Goal: Task Accomplishment & Management: Complete application form

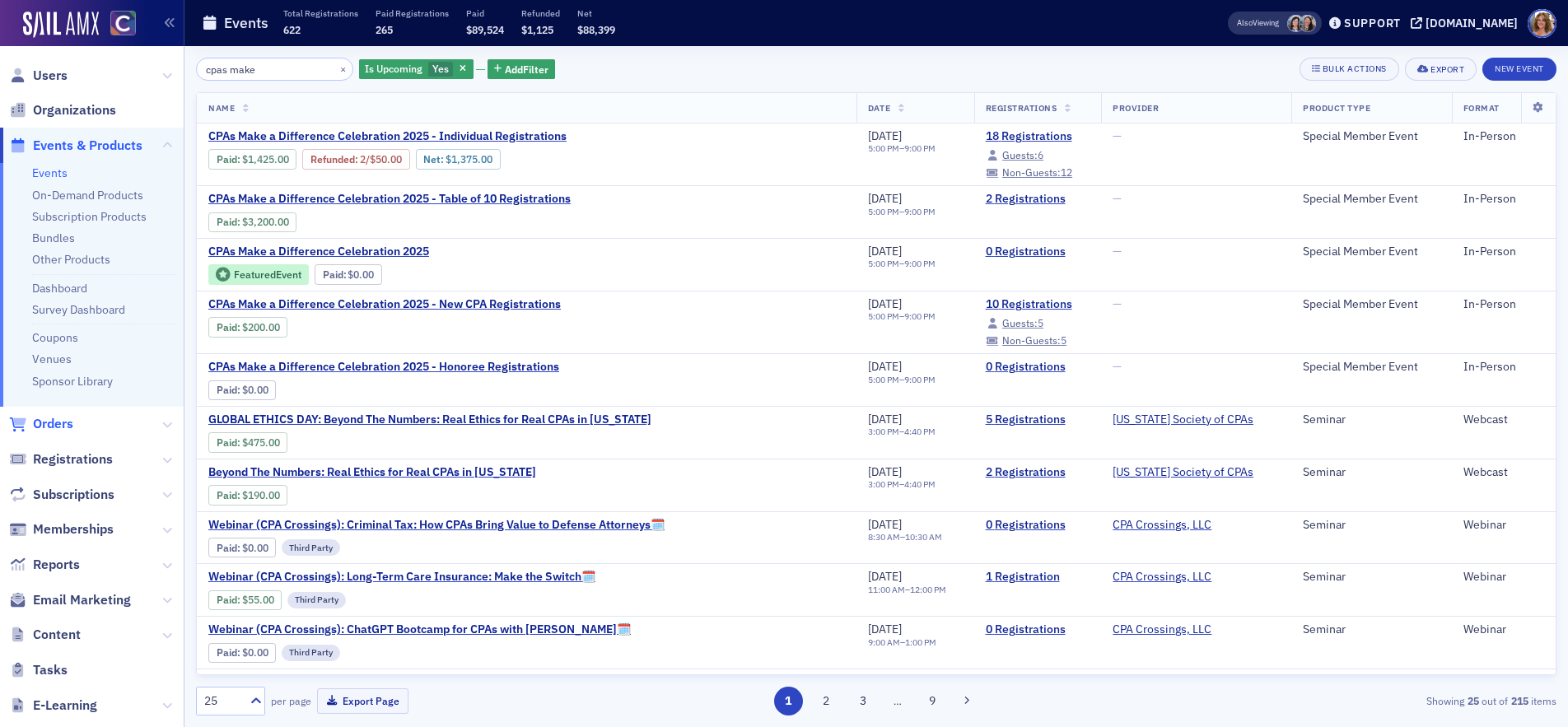
click at [61, 424] on span "Orders" at bounding box center [52, 424] width 41 height 18
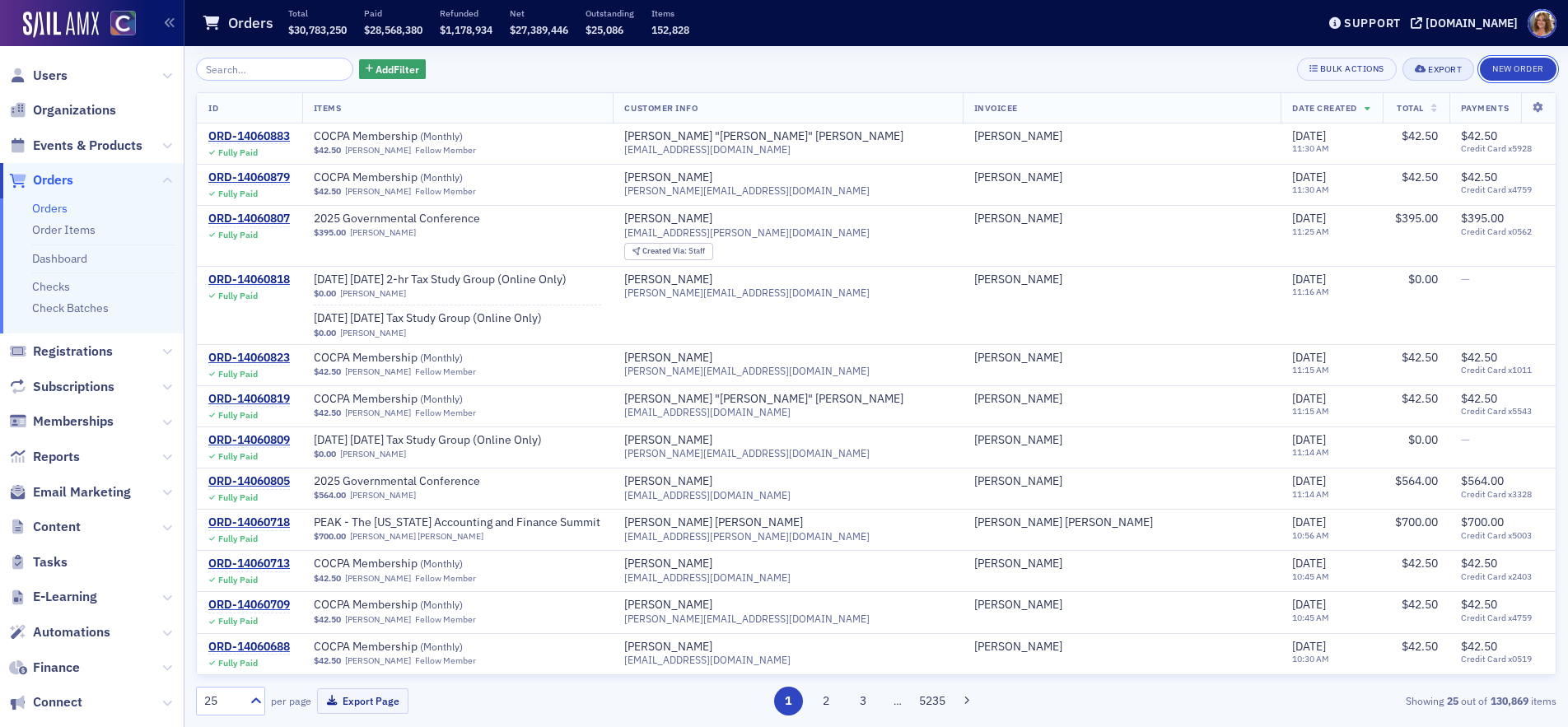
drag, startPoint x: 1495, startPoint y: 66, endPoint x: 1462, endPoint y: 73, distance: 33.7
click at [1493, 66] on button "New Order" at bounding box center [1518, 70] width 77 height 24
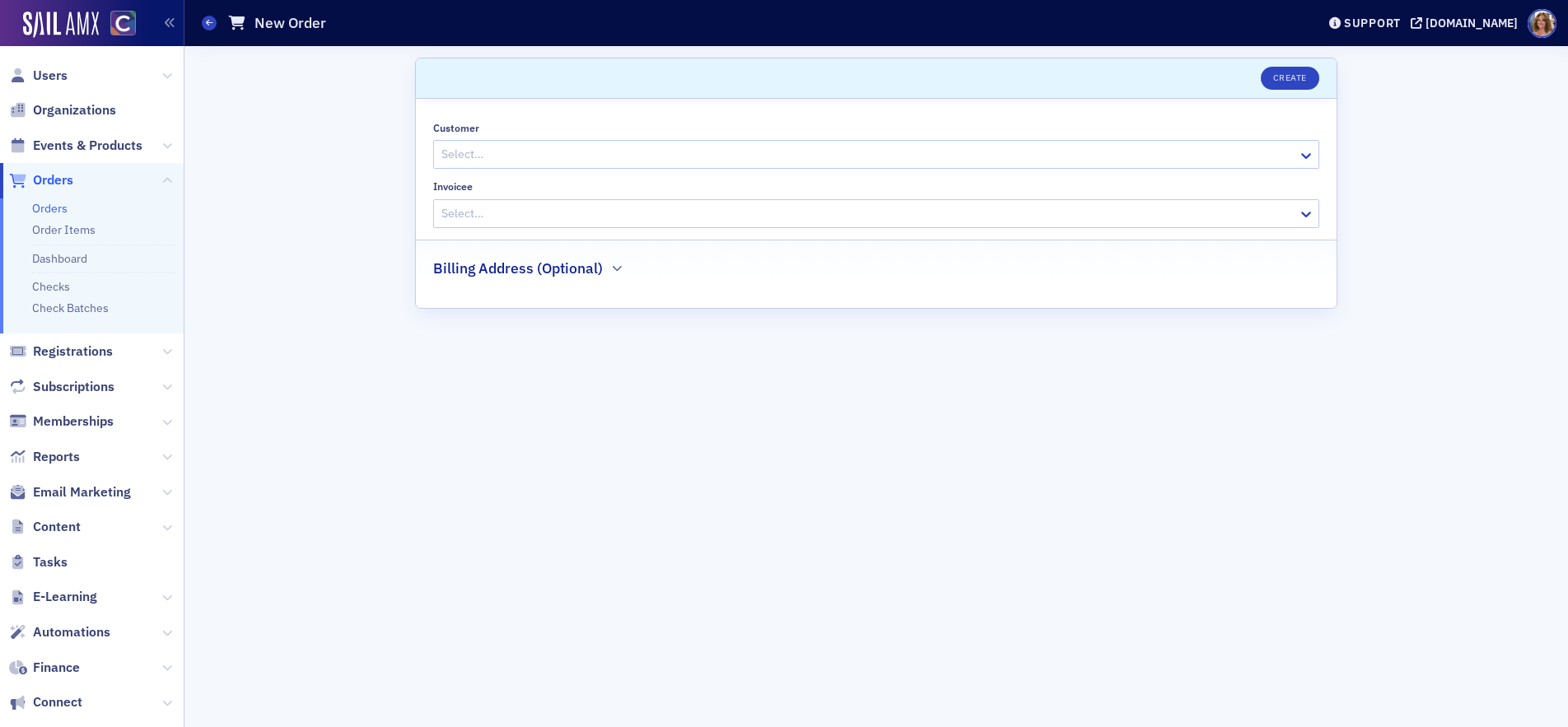
click at [690, 153] on div at bounding box center [867, 154] width 856 height 21
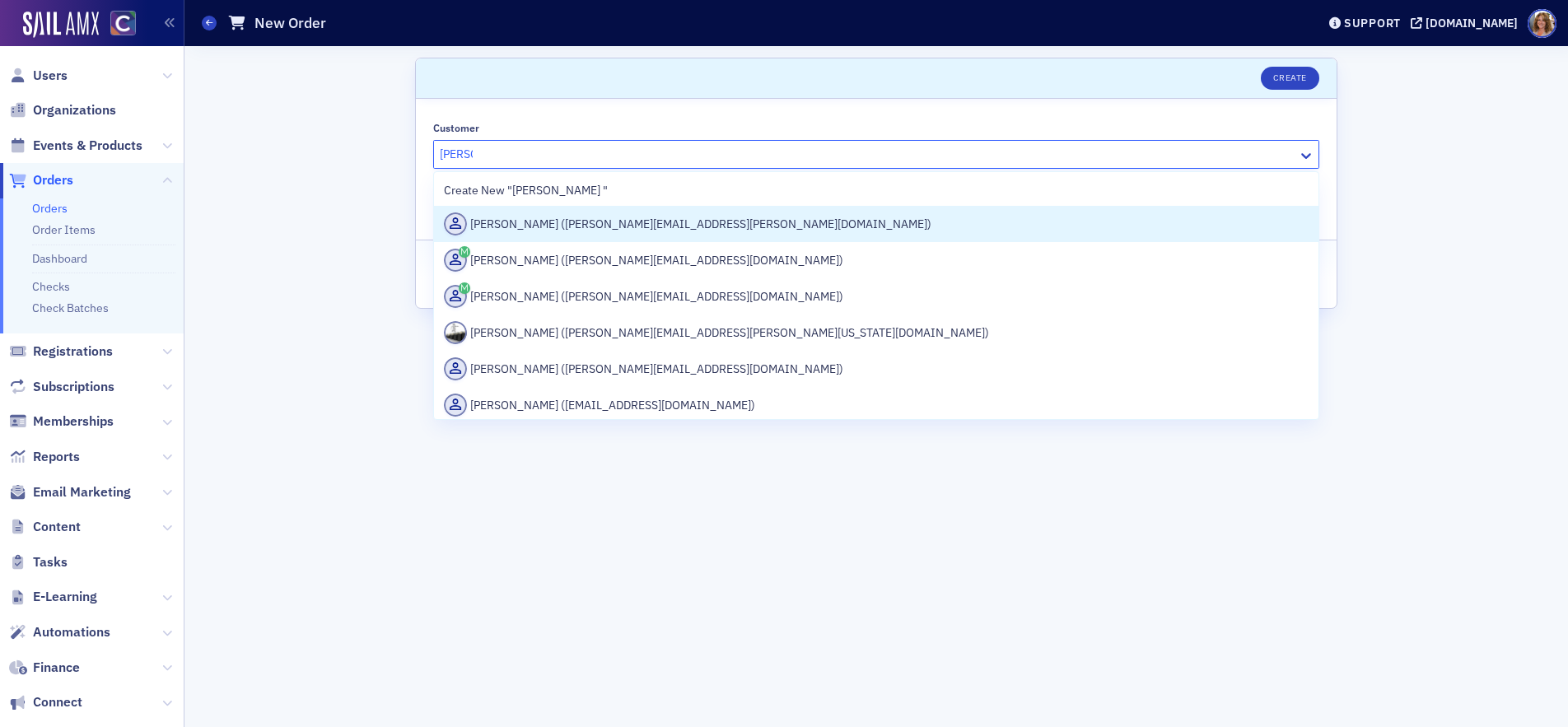
type input "[PERSON_NAME]"
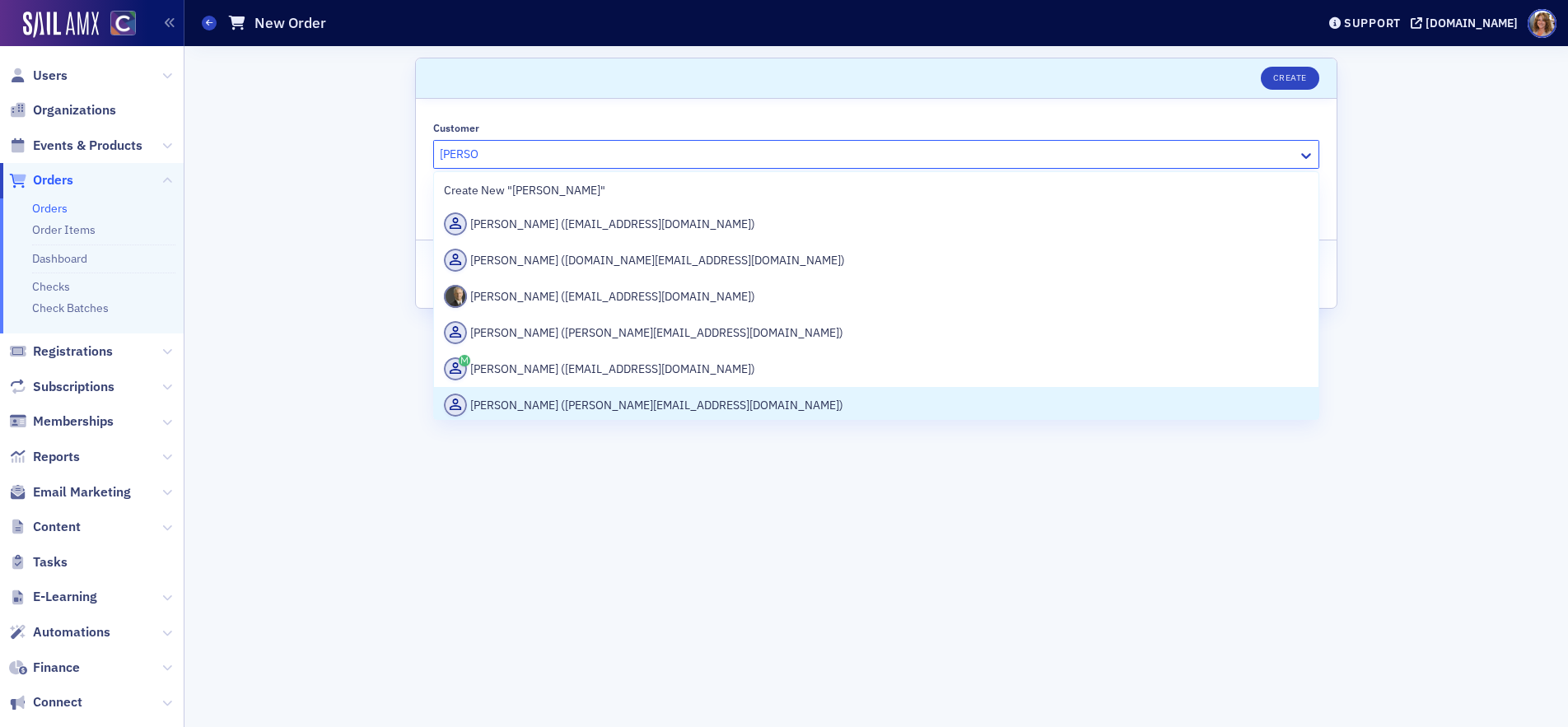
drag, startPoint x: 605, startPoint y: 405, endPoint x: 614, endPoint y: 387, distance: 20.1
click at [606, 403] on div "[PERSON_NAME] ([PERSON_NAME][EMAIL_ADDRESS][DOMAIN_NAME])" at bounding box center [876, 405] width 864 height 24
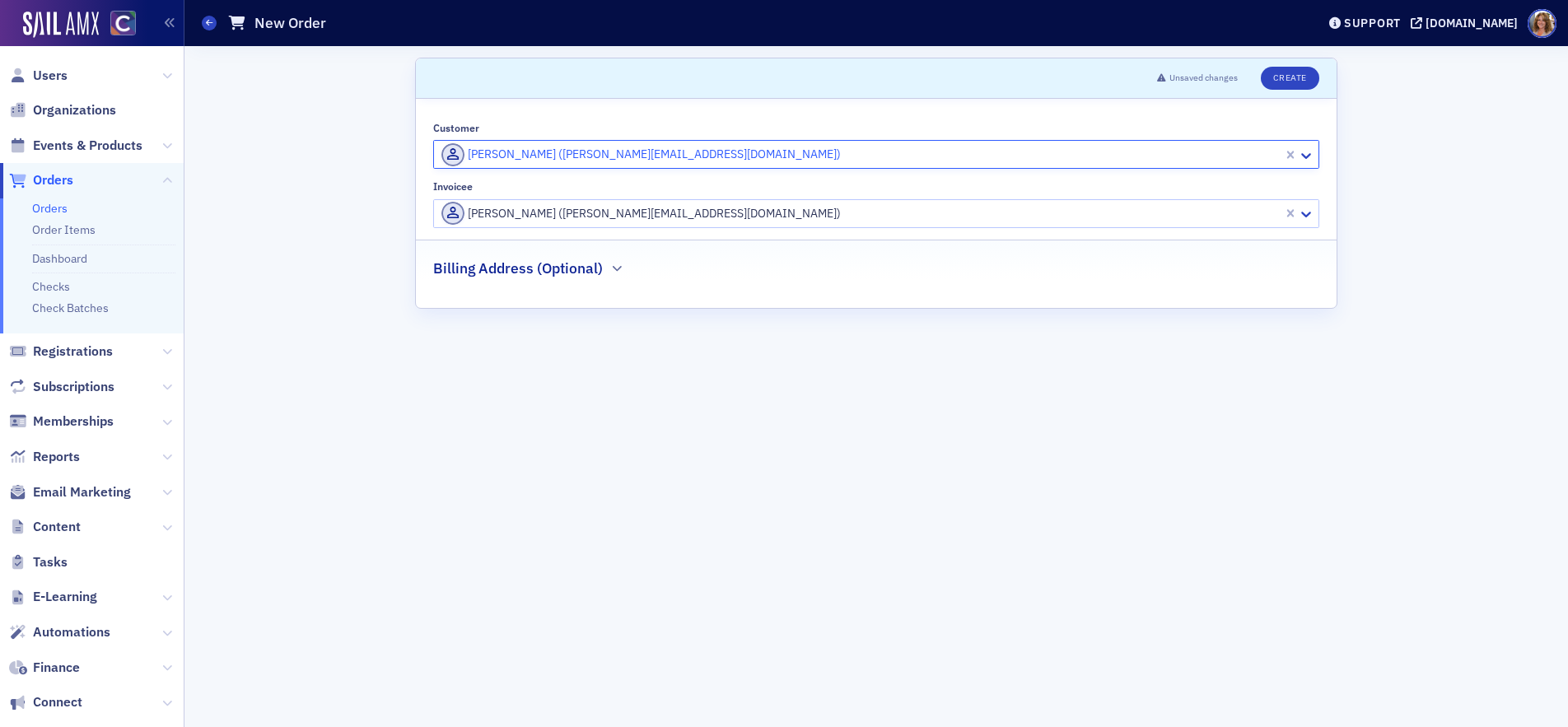
click at [671, 214] on div at bounding box center [860, 213] width 842 height 21
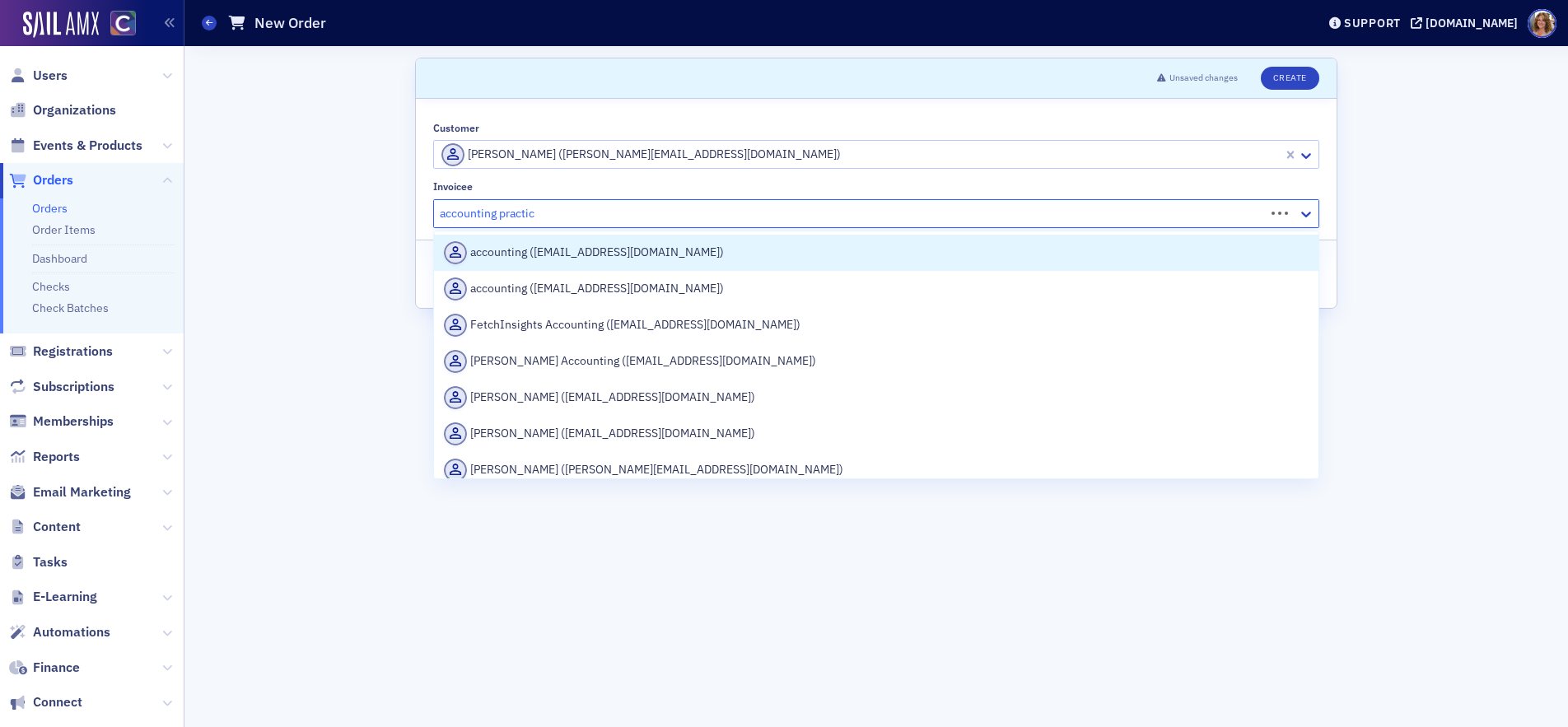
type input "accounting practice"
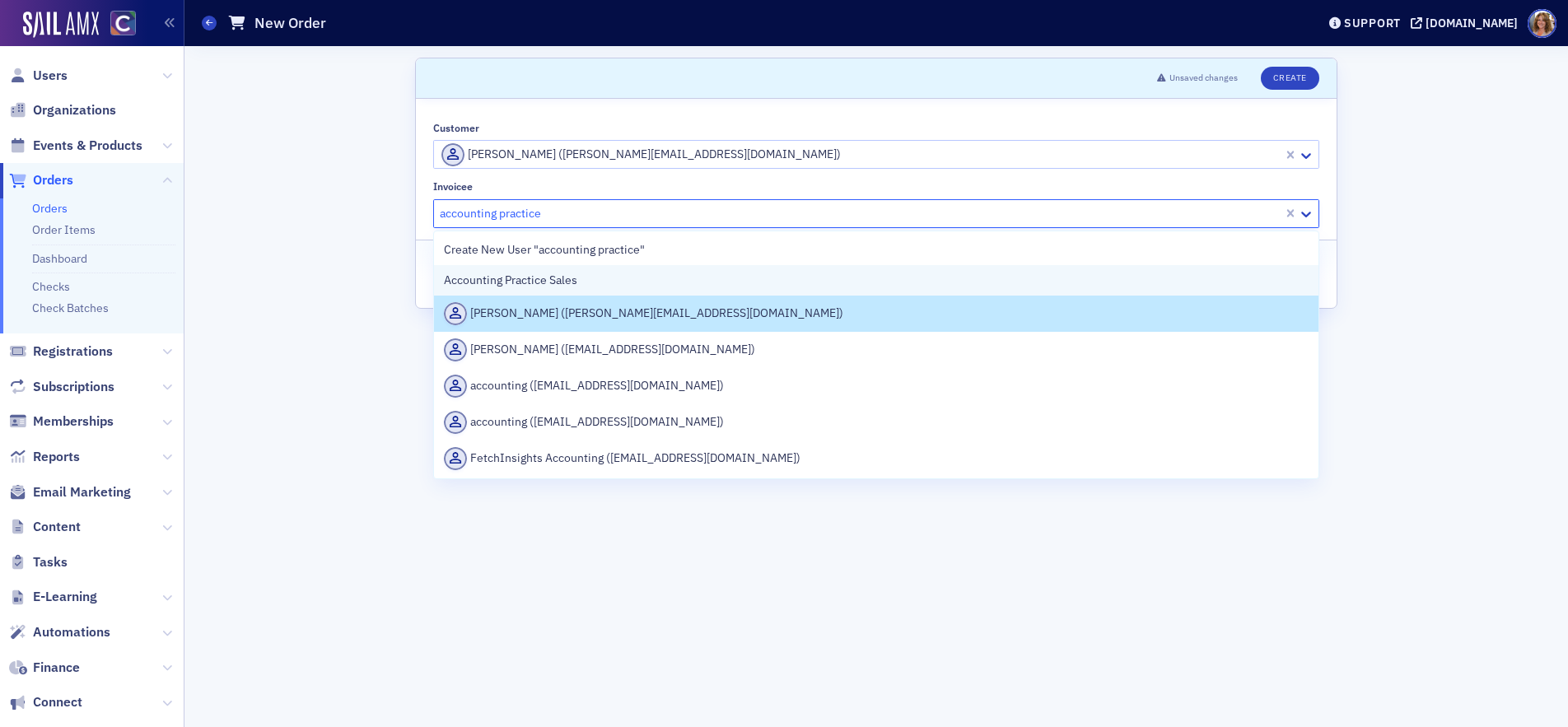
click at [629, 279] on div "Accounting Practice Sales" at bounding box center [876, 280] width 864 height 17
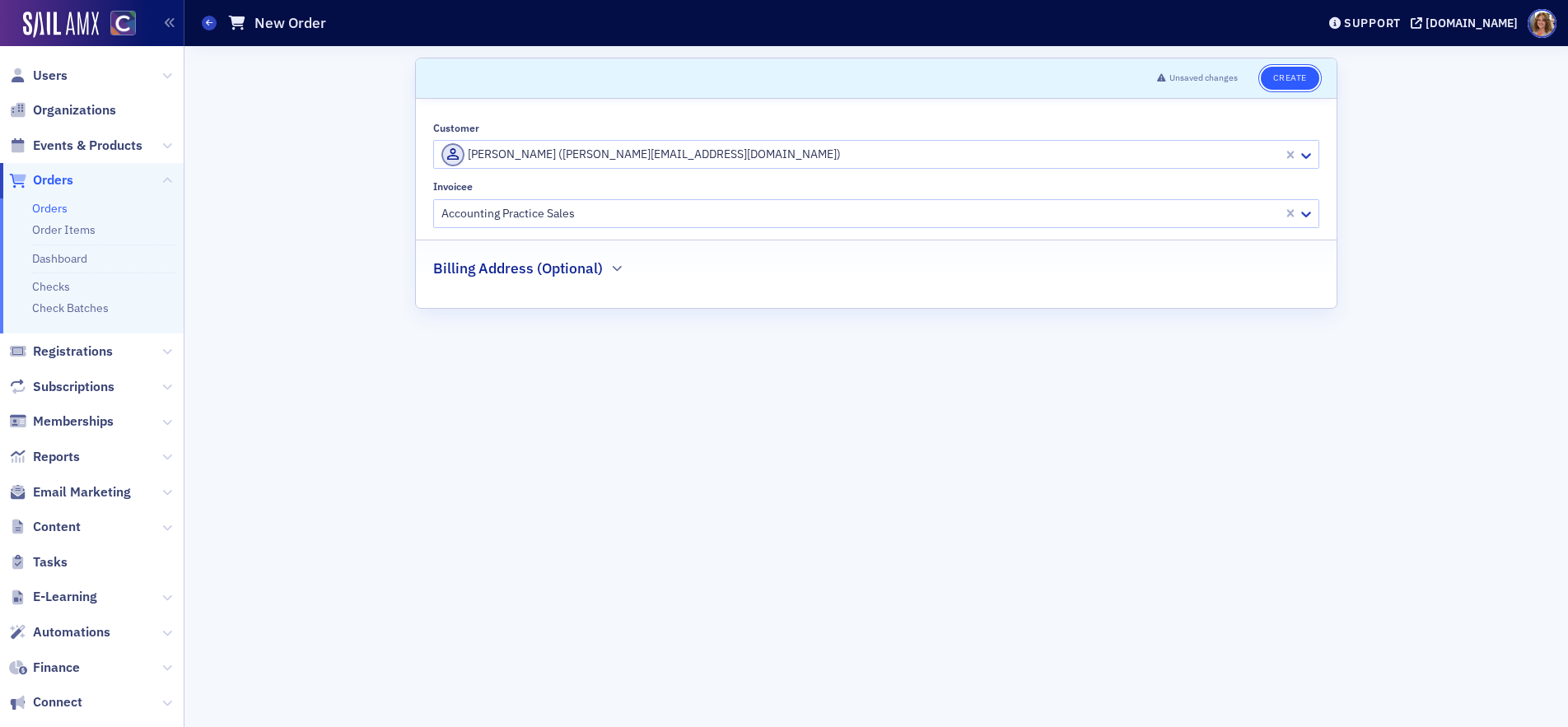
click at [1293, 80] on button "Create" at bounding box center [1290, 79] width 59 height 24
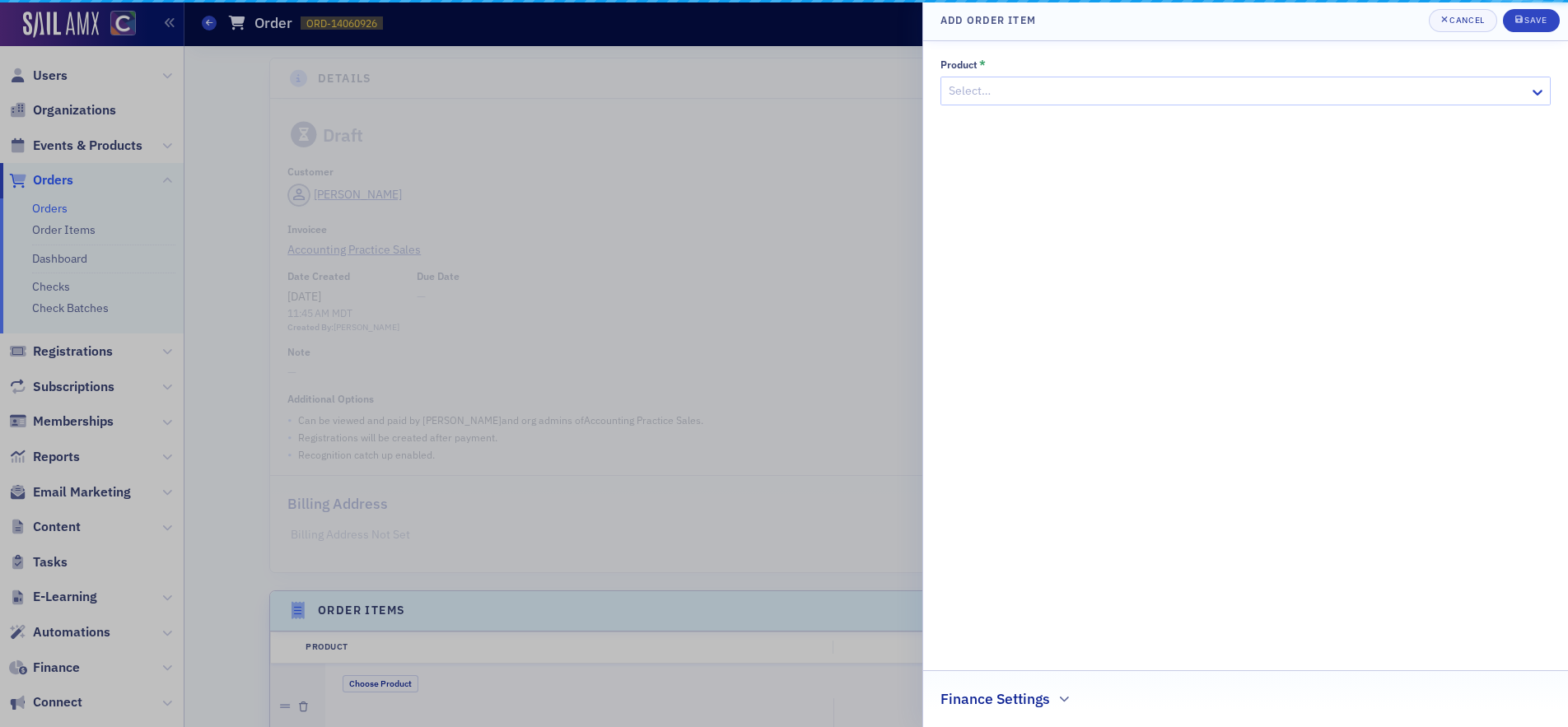
scroll to position [406, 0]
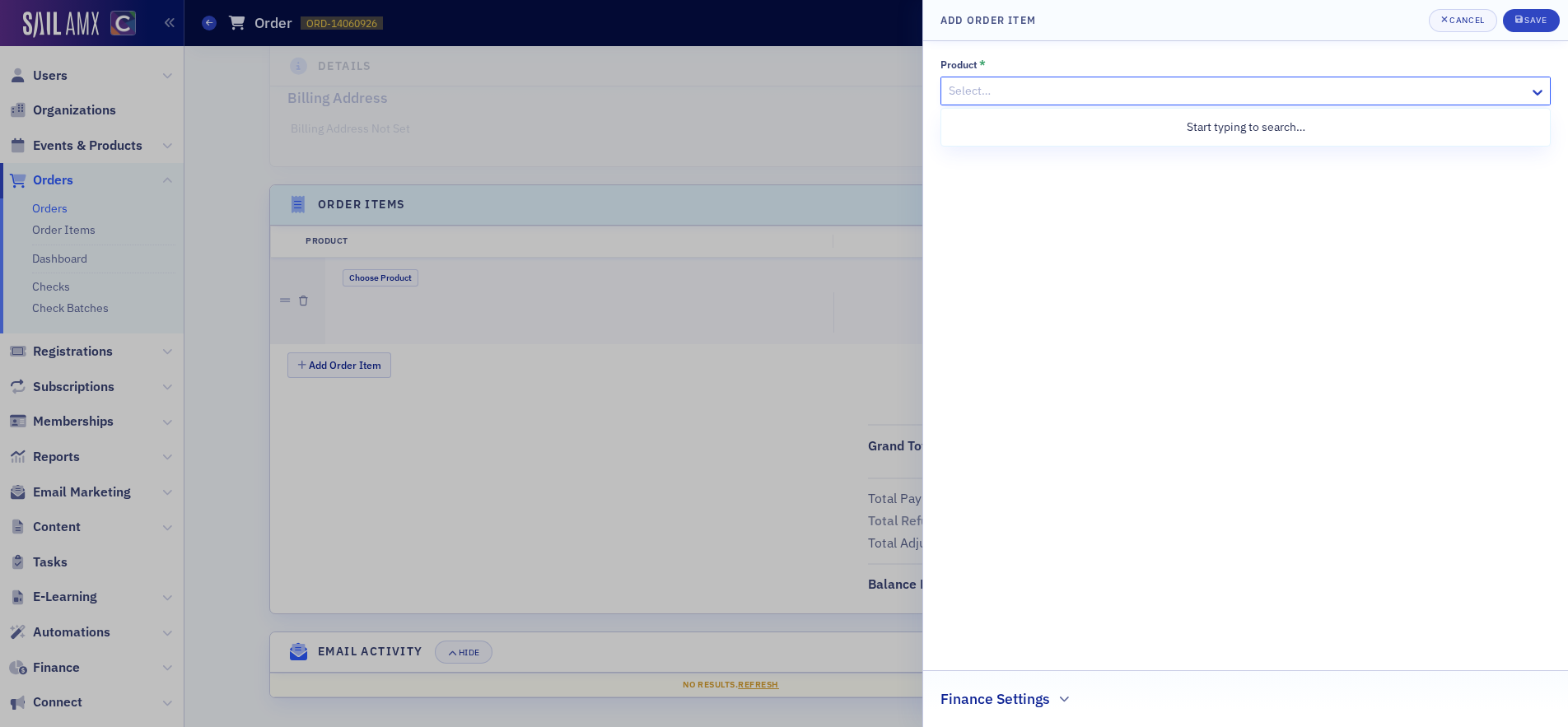
click at [1184, 89] on div at bounding box center [1238, 90] width 581 height 21
type input "adv"
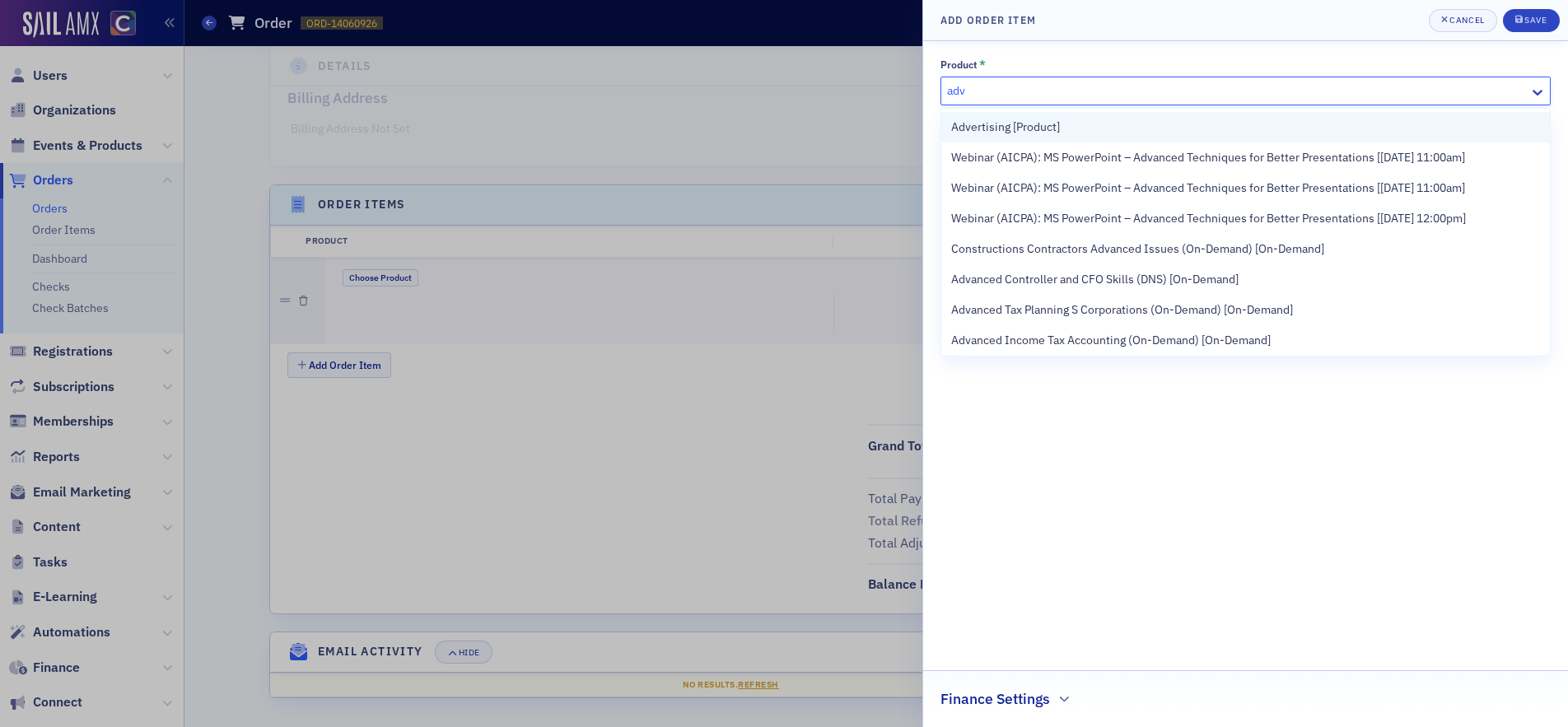
click at [1125, 130] on div "Advertising [Product]" at bounding box center [1245, 127] width 589 height 17
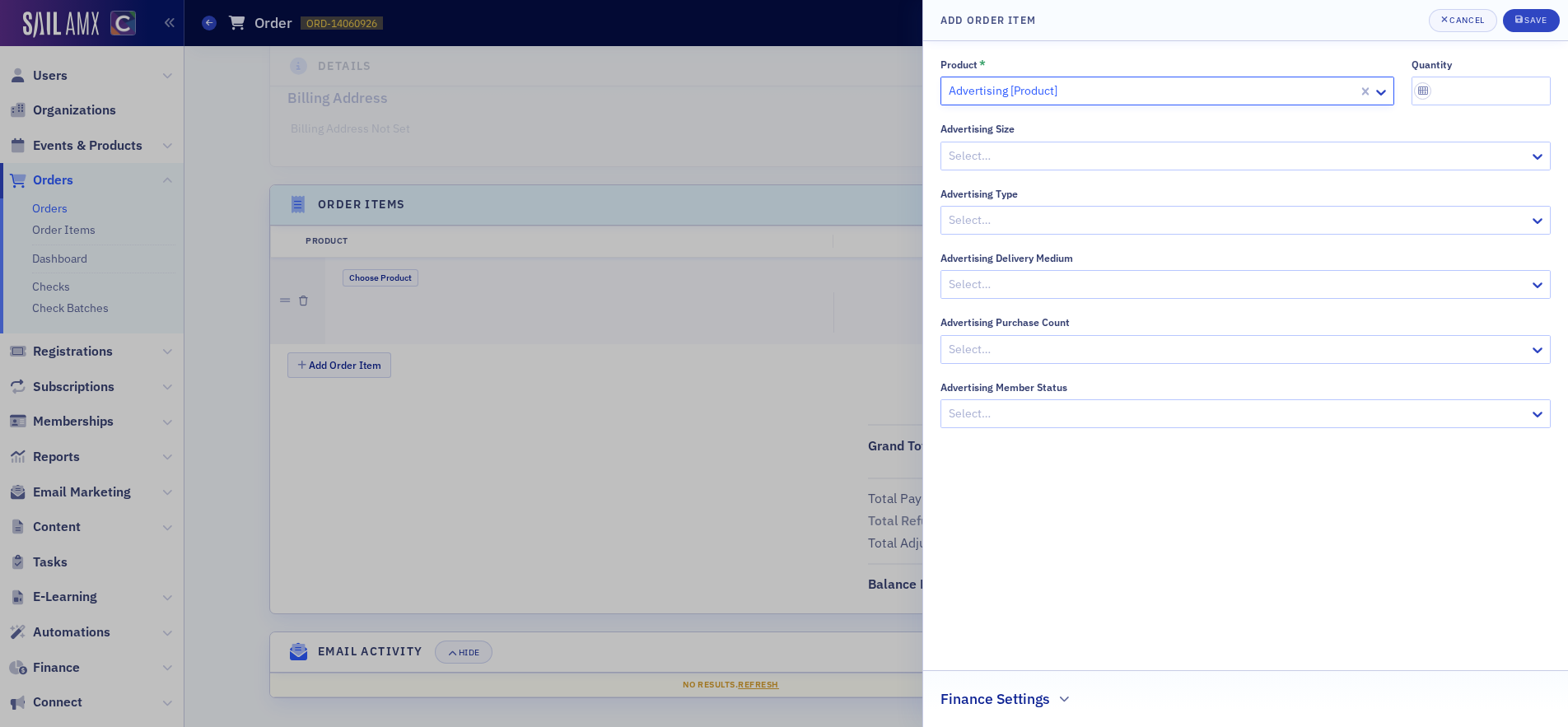
click at [1132, 156] on div at bounding box center [1238, 156] width 581 height 21
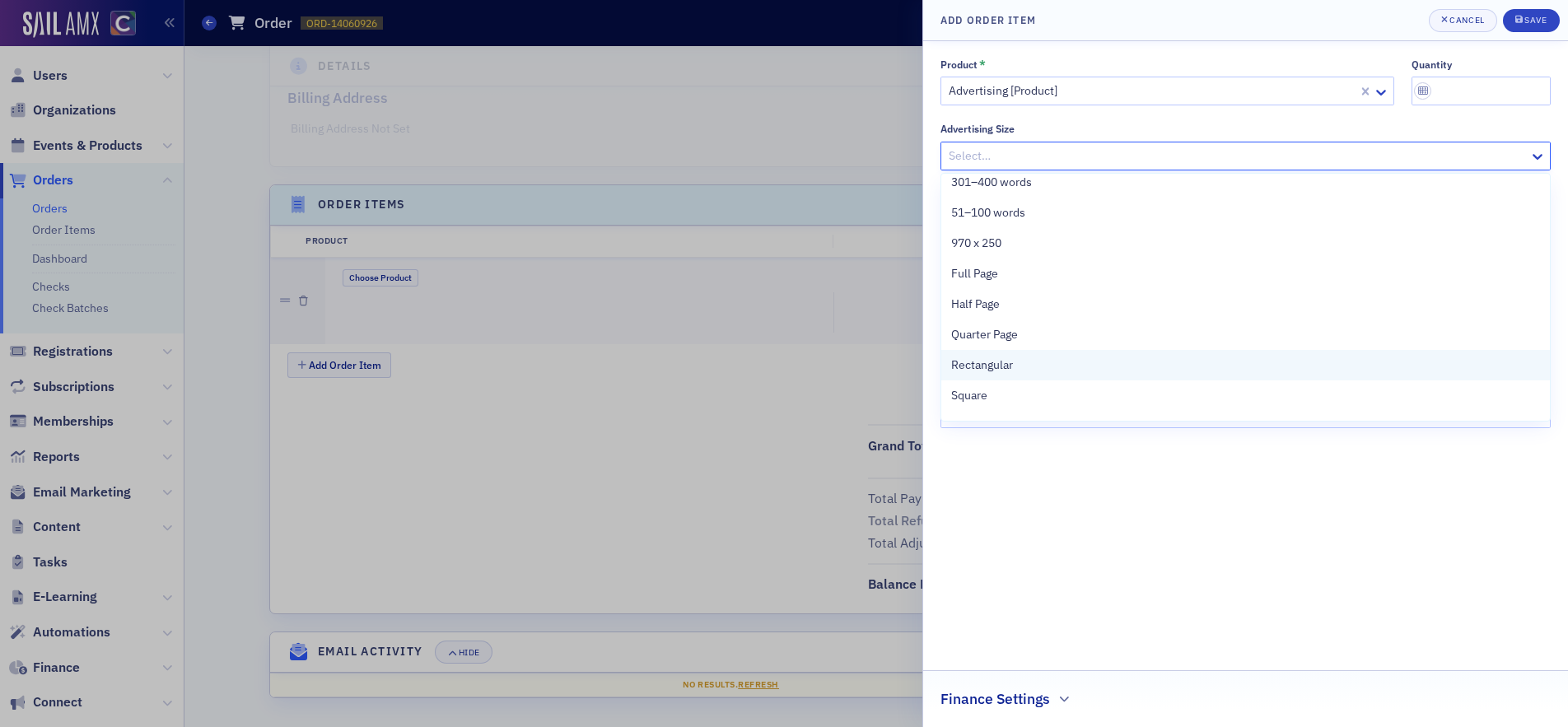
scroll to position [186, 0]
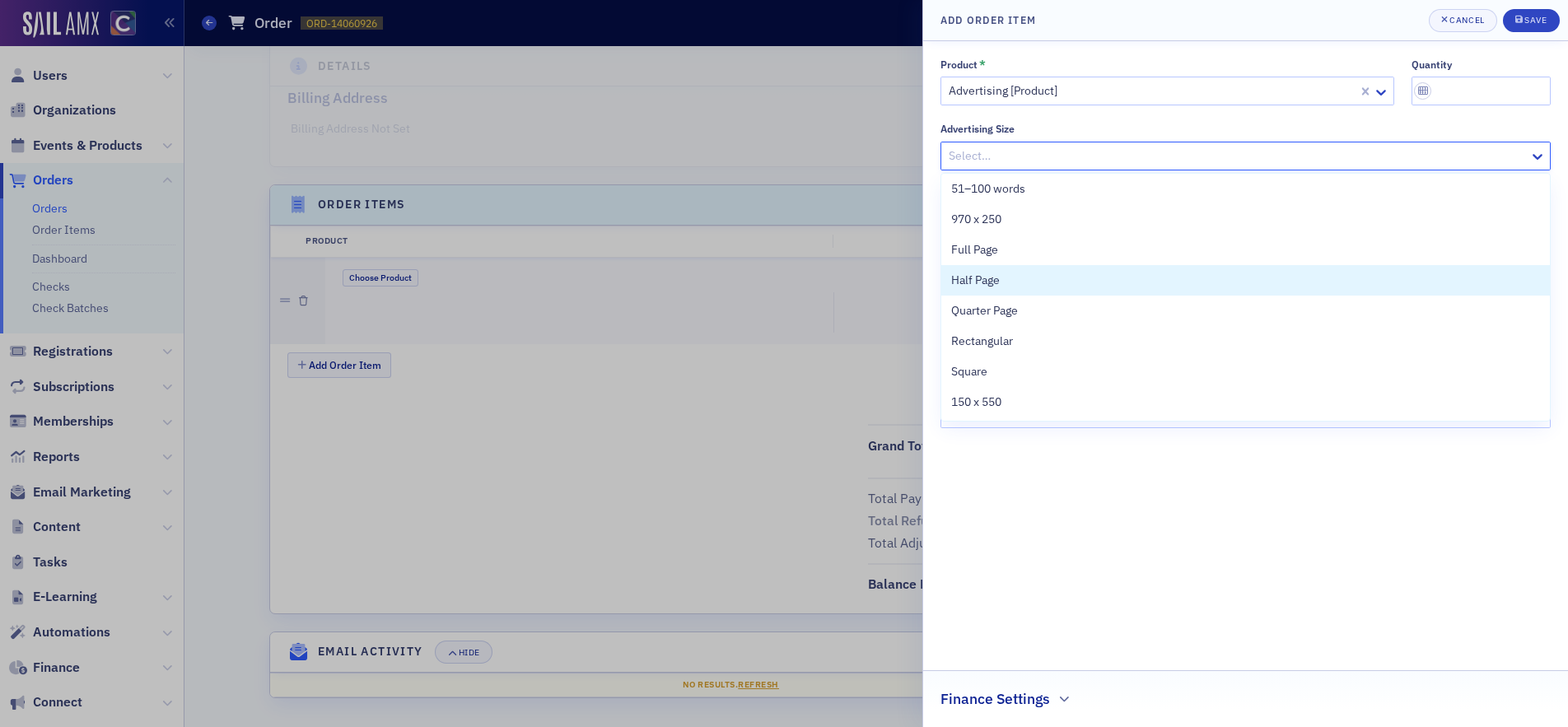
click at [1023, 282] on div "Half Page" at bounding box center [1245, 280] width 589 height 17
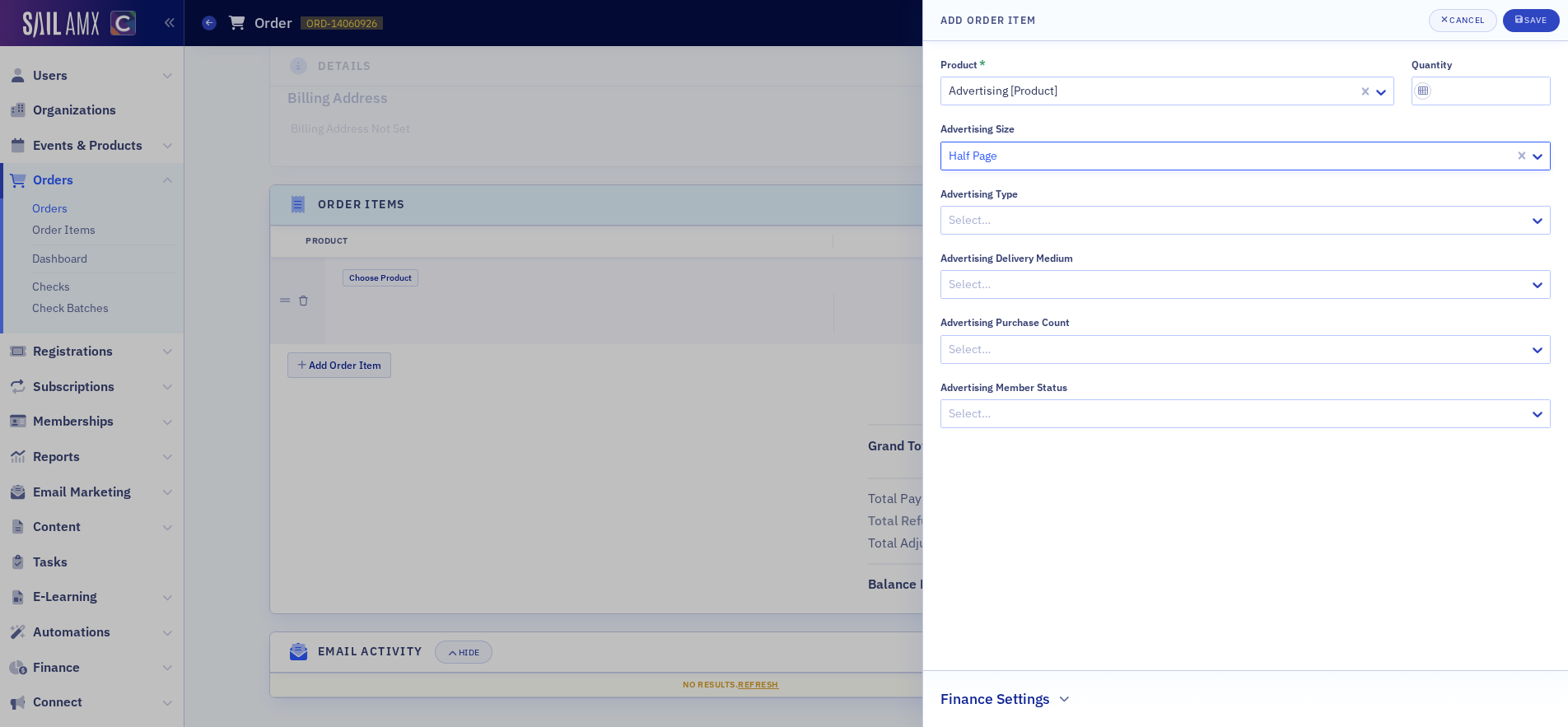
click at [1138, 218] on div at bounding box center [1238, 220] width 581 height 21
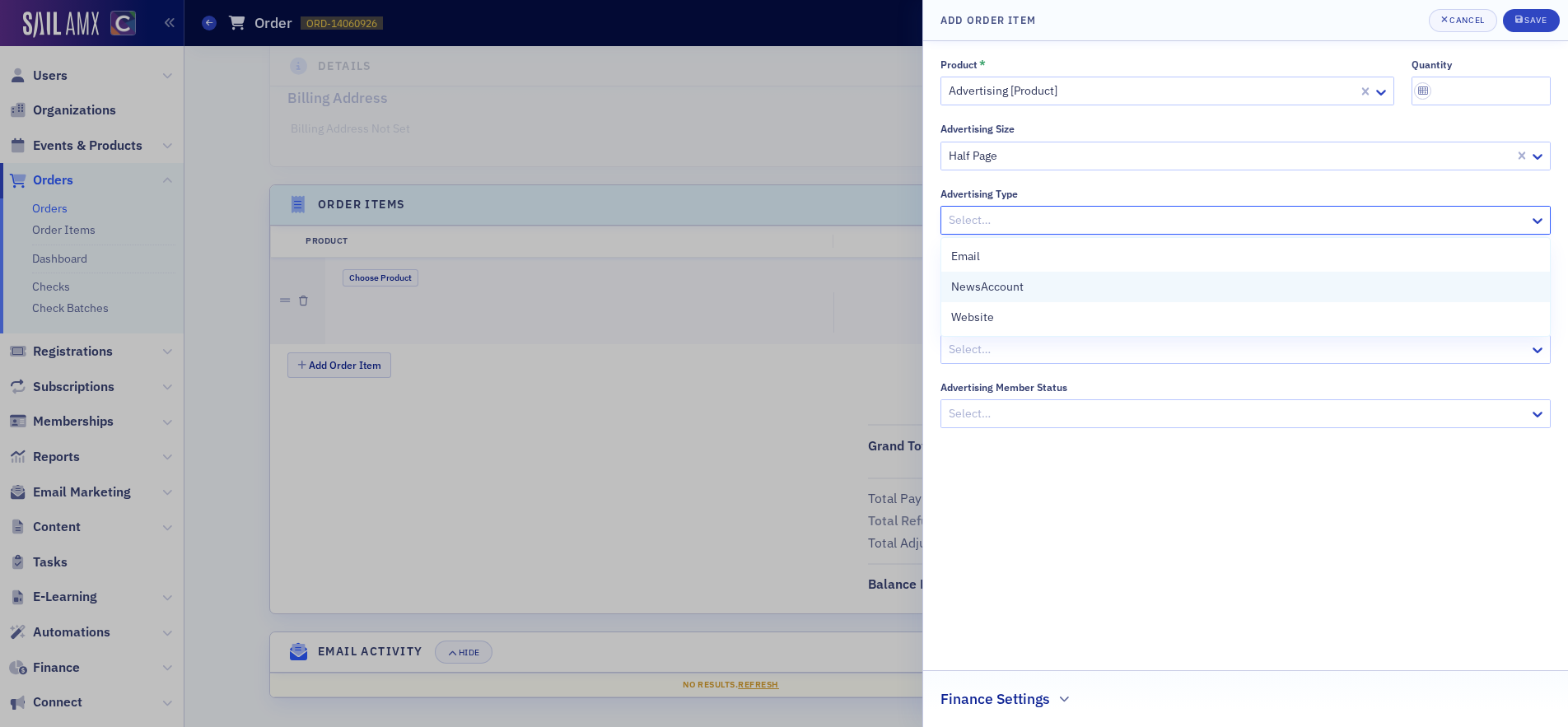
click at [1072, 289] on div "NewsAccount" at bounding box center [1245, 287] width 589 height 17
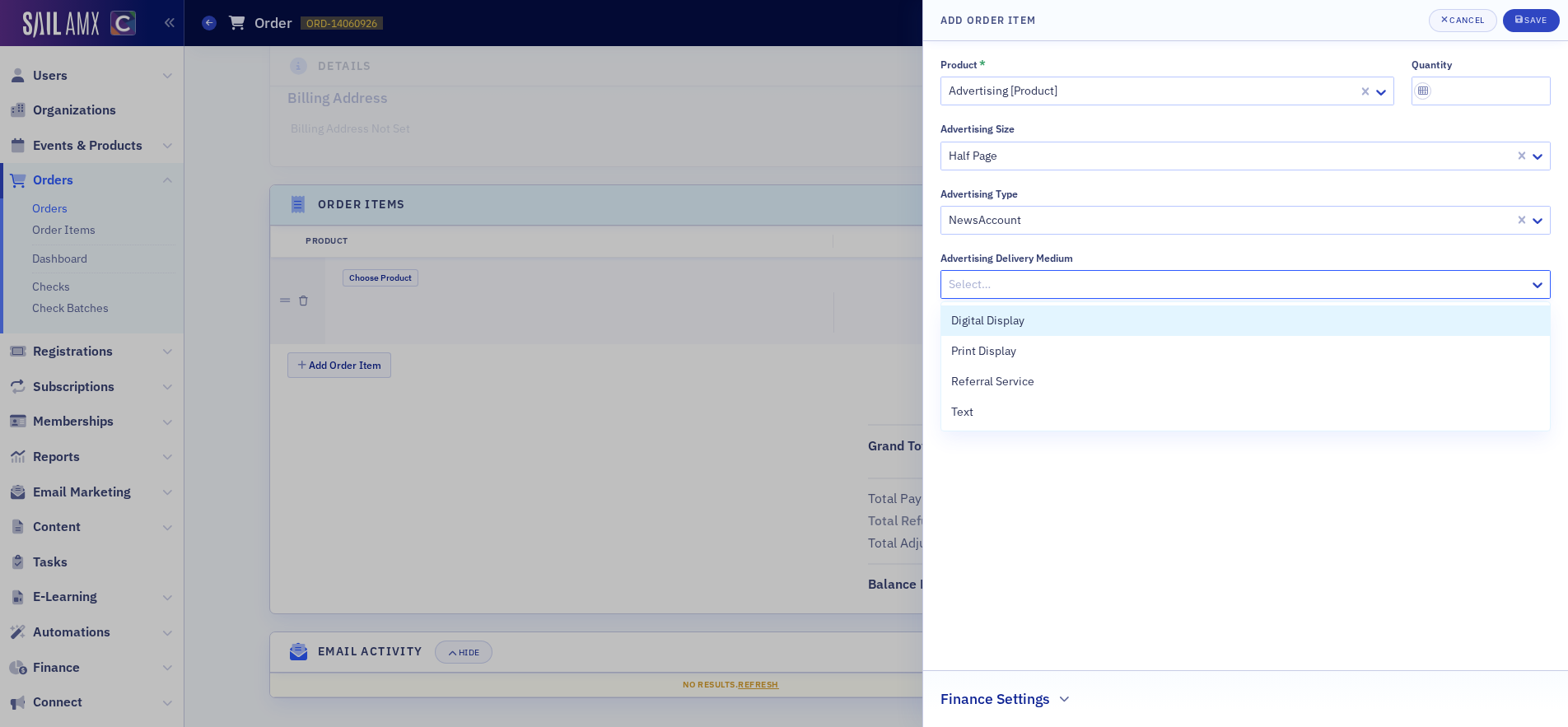
click at [1082, 286] on div at bounding box center [1238, 284] width 581 height 21
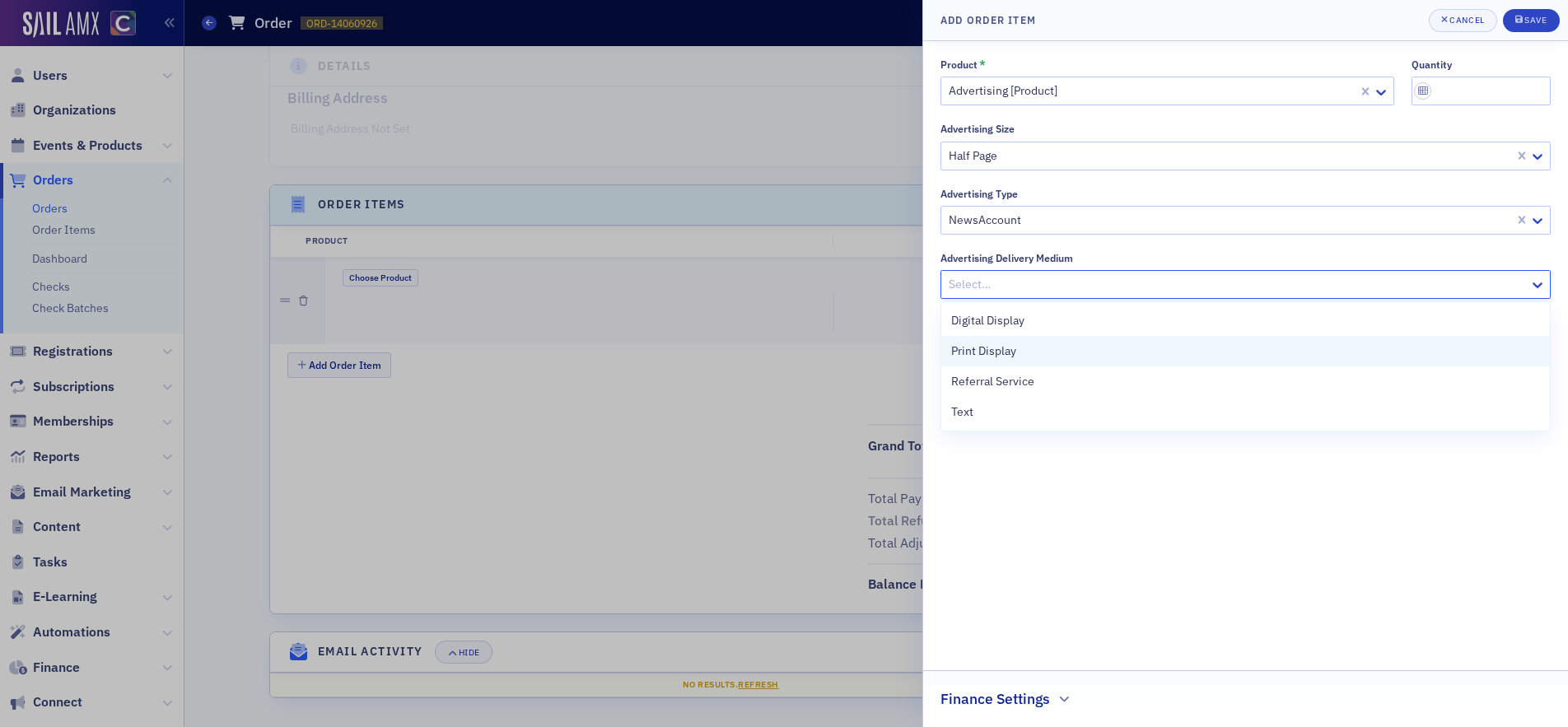
click at [1051, 346] on div "Print Display" at bounding box center [1245, 351] width 589 height 17
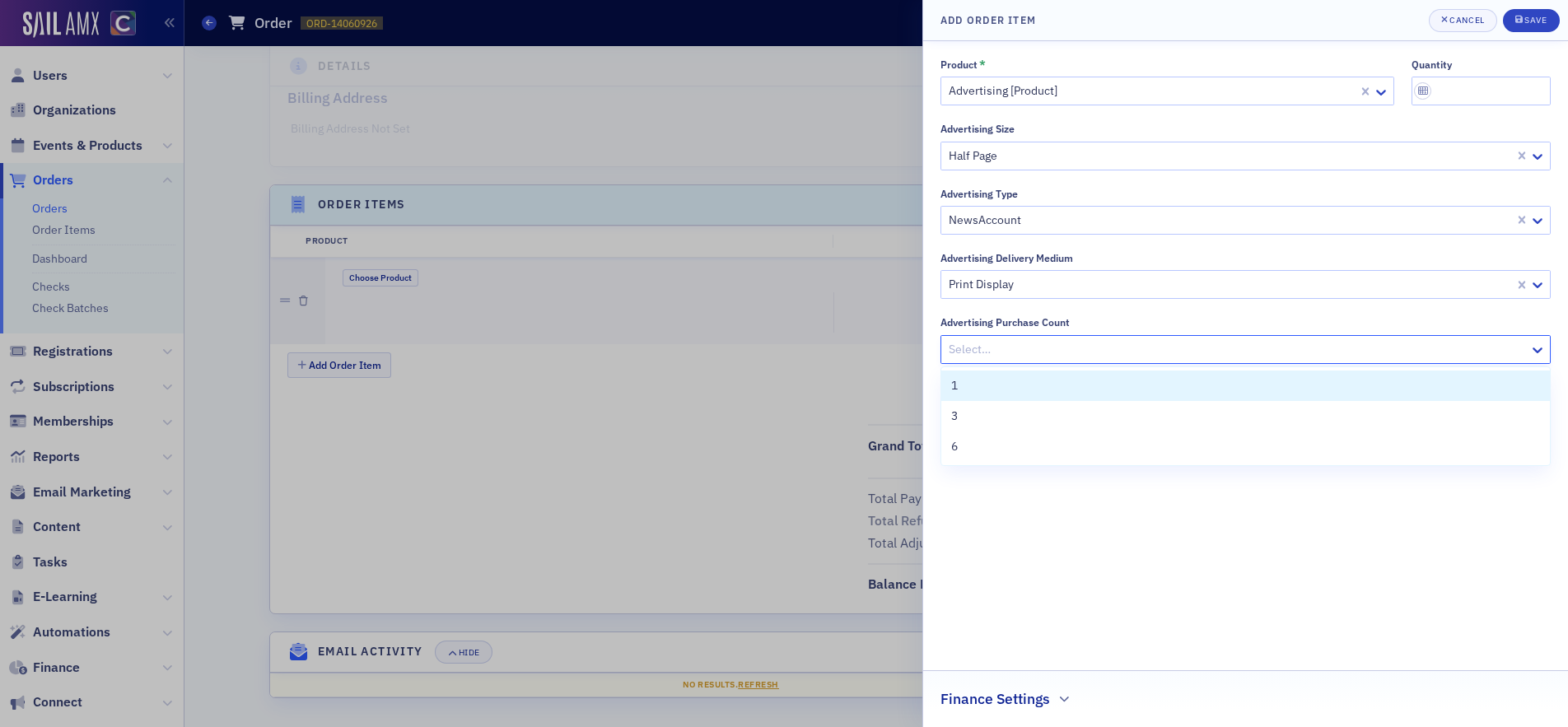
click at [1075, 346] on div at bounding box center [1238, 349] width 581 height 21
drag, startPoint x: 1012, startPoint y: 388, endPoint x: 1040, endPoint y: 373, distance: 31.8
click at [1015, 386] on div "1" at bounding box center [1245, 385] width 589 height 17
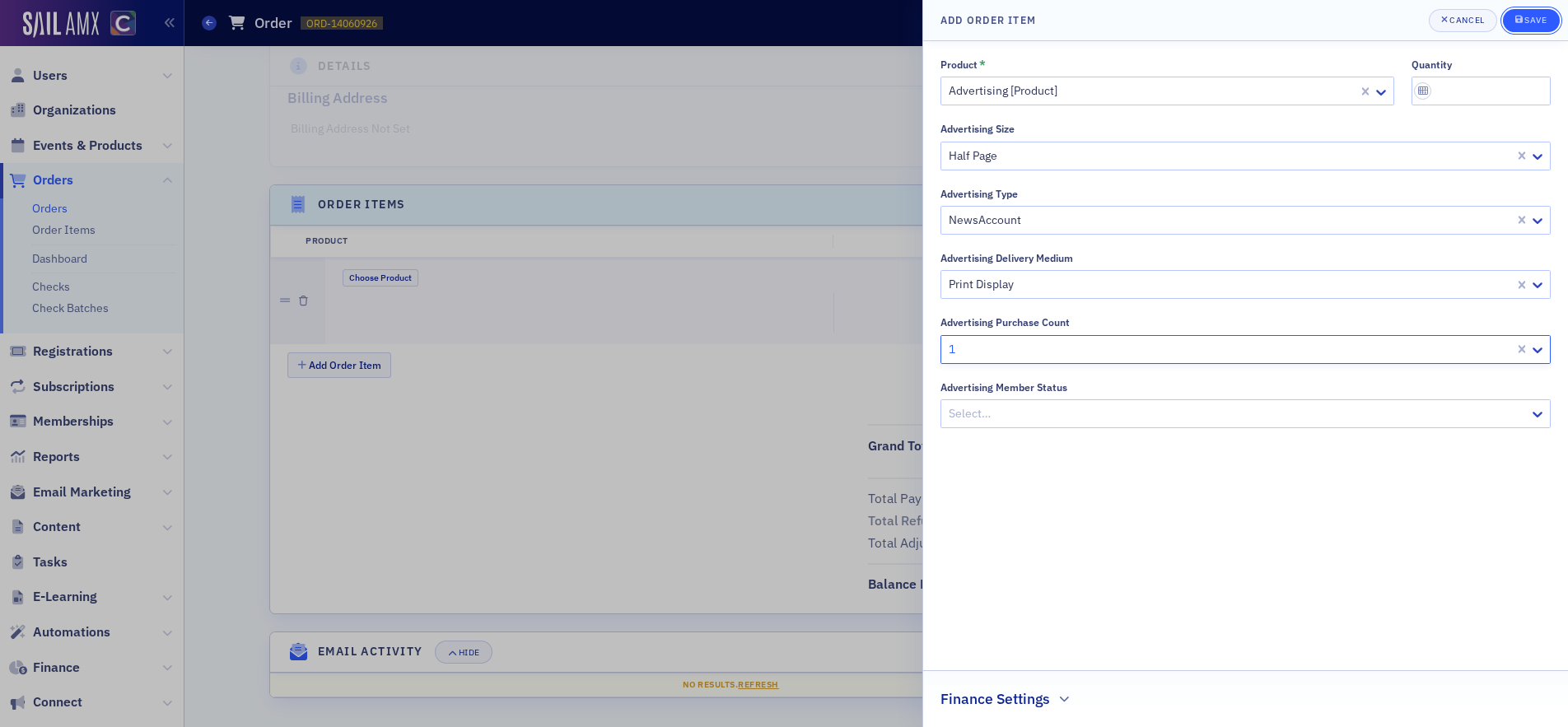
click at [1534, 22] on div "Save" at bounding box center [1535, 20] width 23 height 9
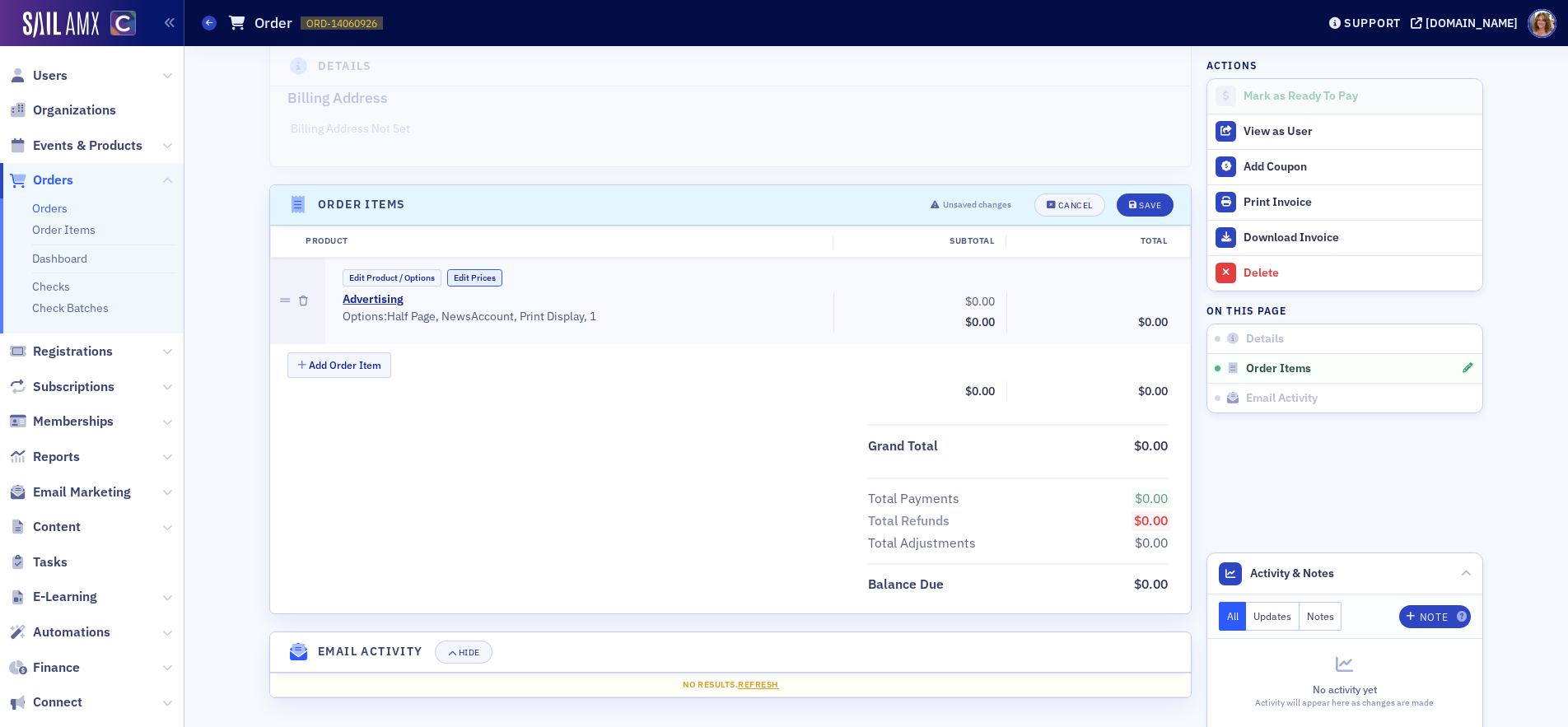
click at [481, 275] on button "Edit Prices" at bounding box center [475, 278] width 55 height 17
drag, startPoint x: 997, startPoint y: 300, endPoint x: 963, endPoint y: 301, distance: 34.0
click at [966, 301] on input "0.00" at bounding box center [960, 303] width 80 height 24
type input "900.00"
click at [1155, 206] on div "Save" at bounding box center [1150, 205] width 23 height 9
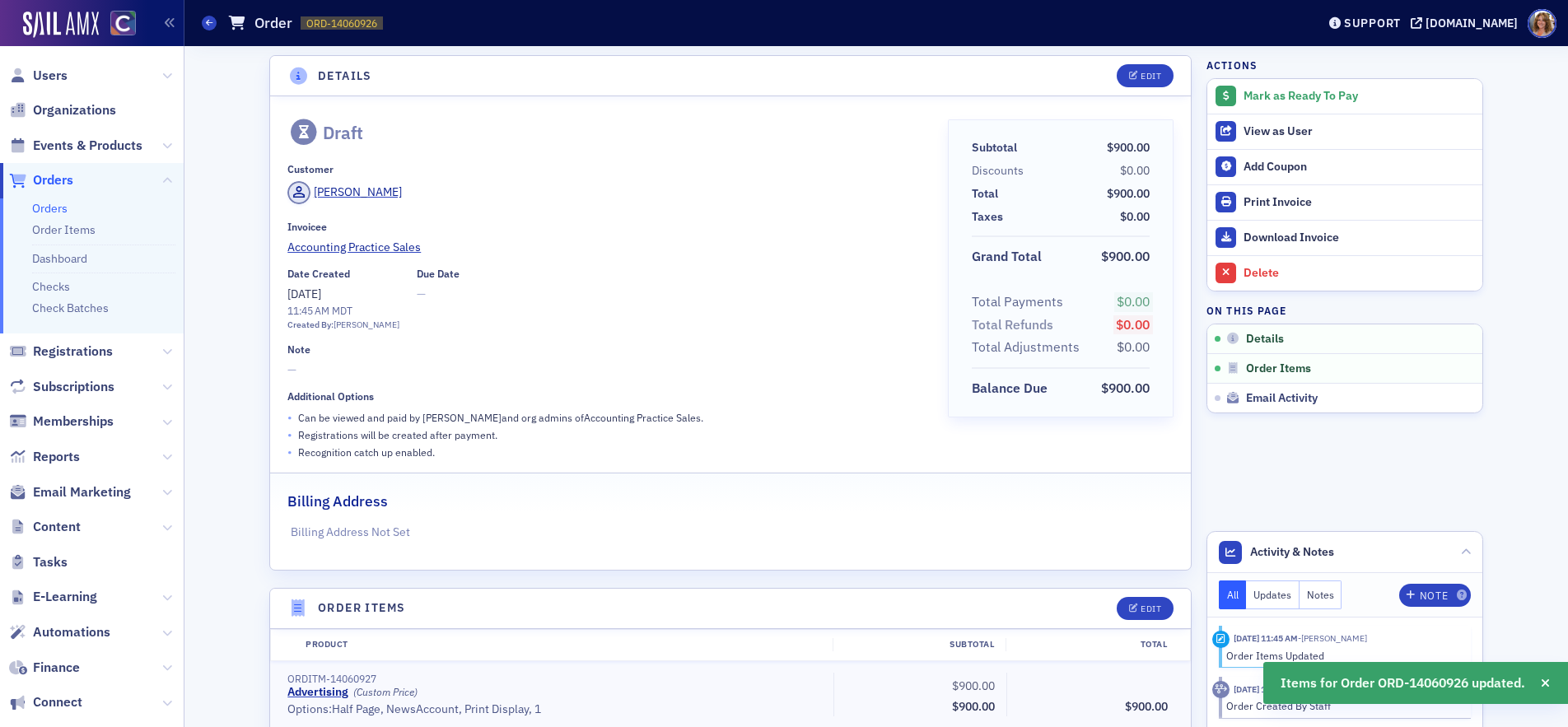
scroll to position [0, 0]
click at [1156, 80] on div "Edit" at bounding box center [1151, 79] width 21 height 9
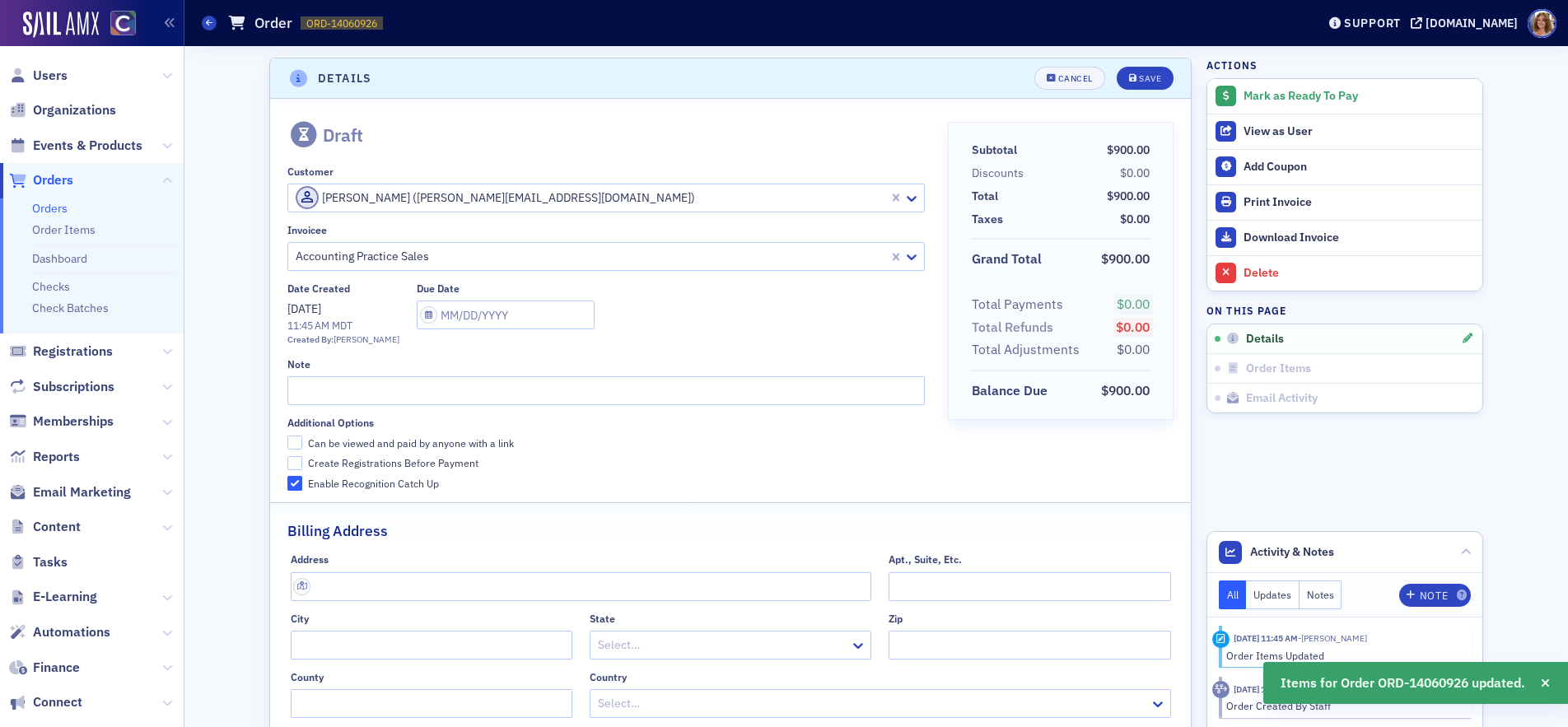
scroll to position [4, 0]
click at [298, 439] on input "Can be viewed and paid by anyone with a link" at bounding box center [295, 439] width 14 height 14
checkbox input "true"
click at [328, 384] on input "text" at bounding box center [606, 388] width 637 height 29
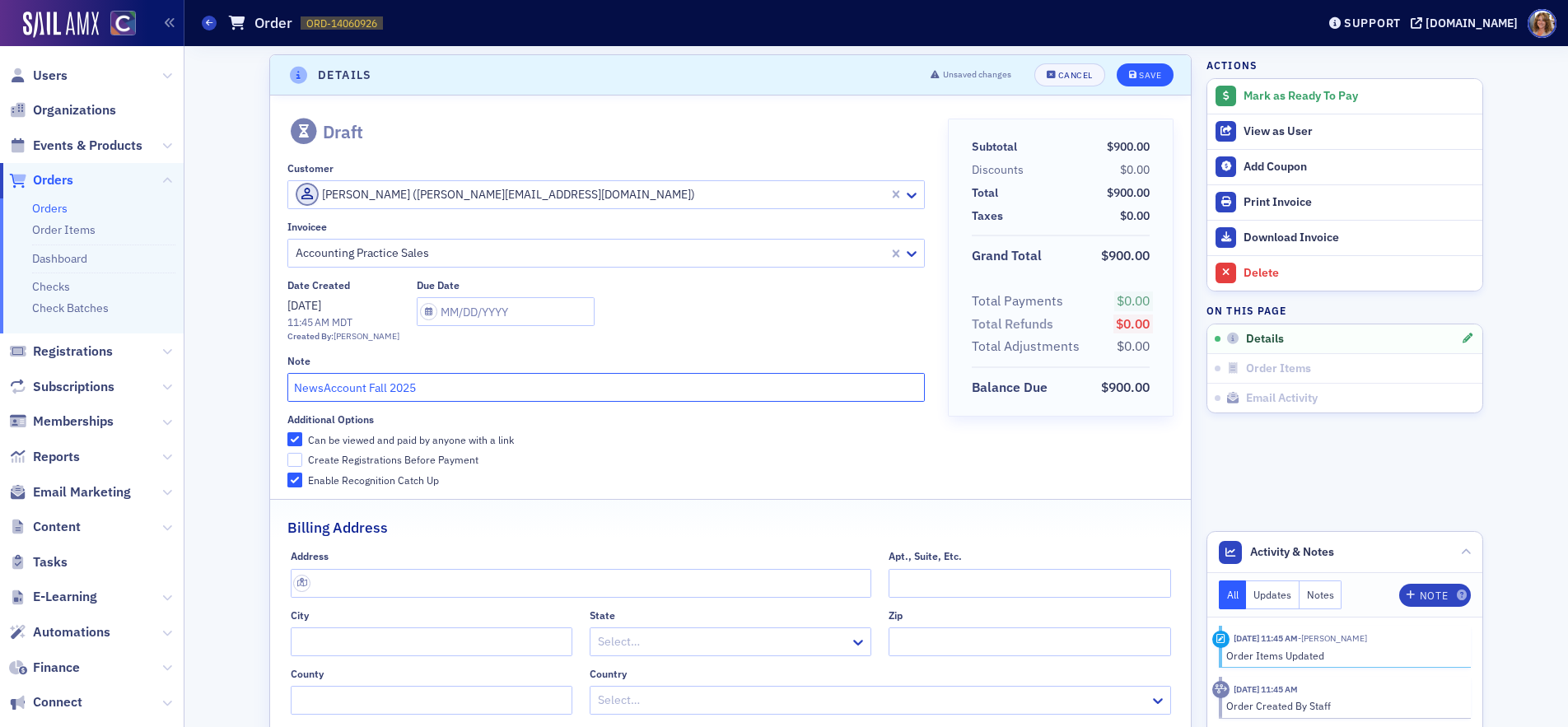
type input "NewsAccount Fall 2025"
click at [1141, 78] on div "Save" at bounding box center [1150, 75] width 23 height 9
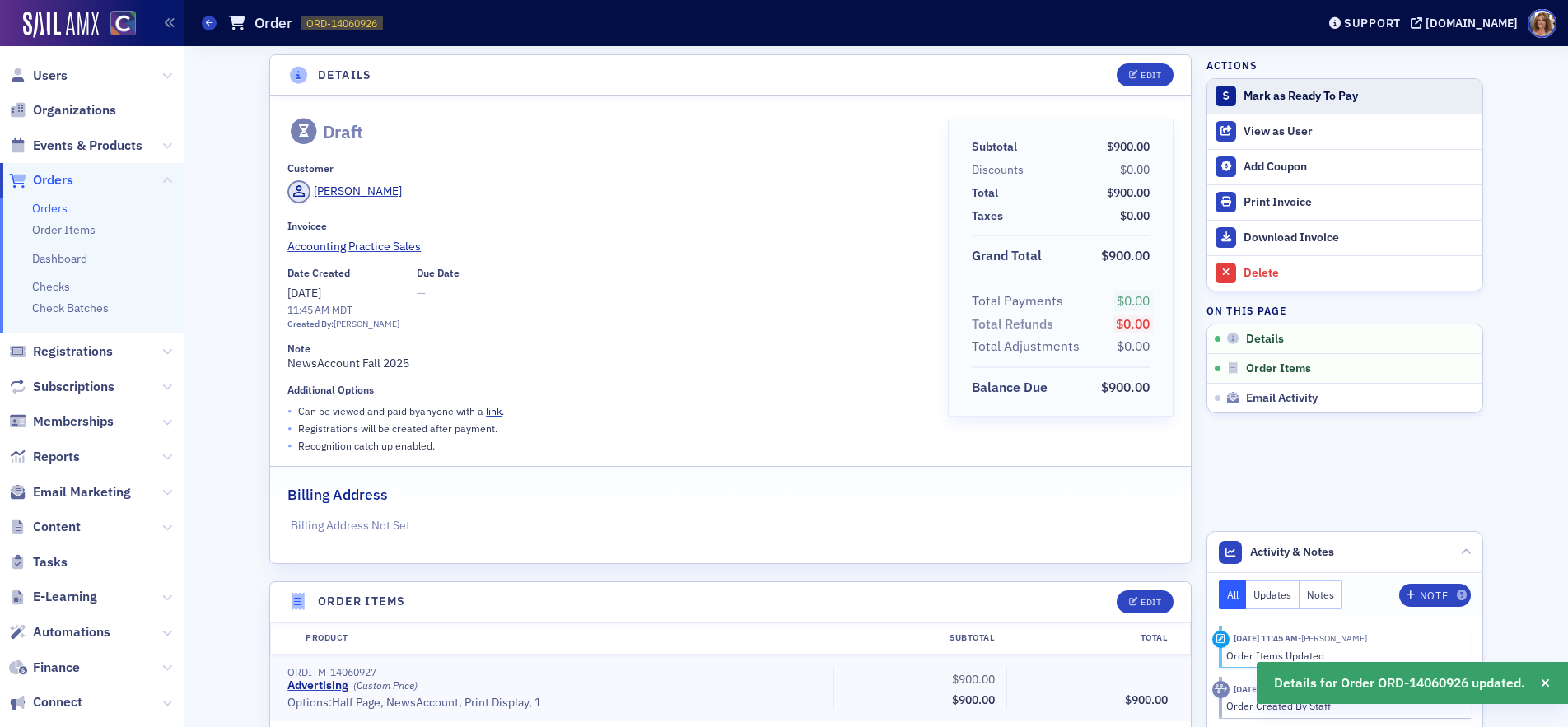
click at [1301, 97] on div "Mark as Ready To Pay" at bounding box center [1358, 96] width 231 height 14
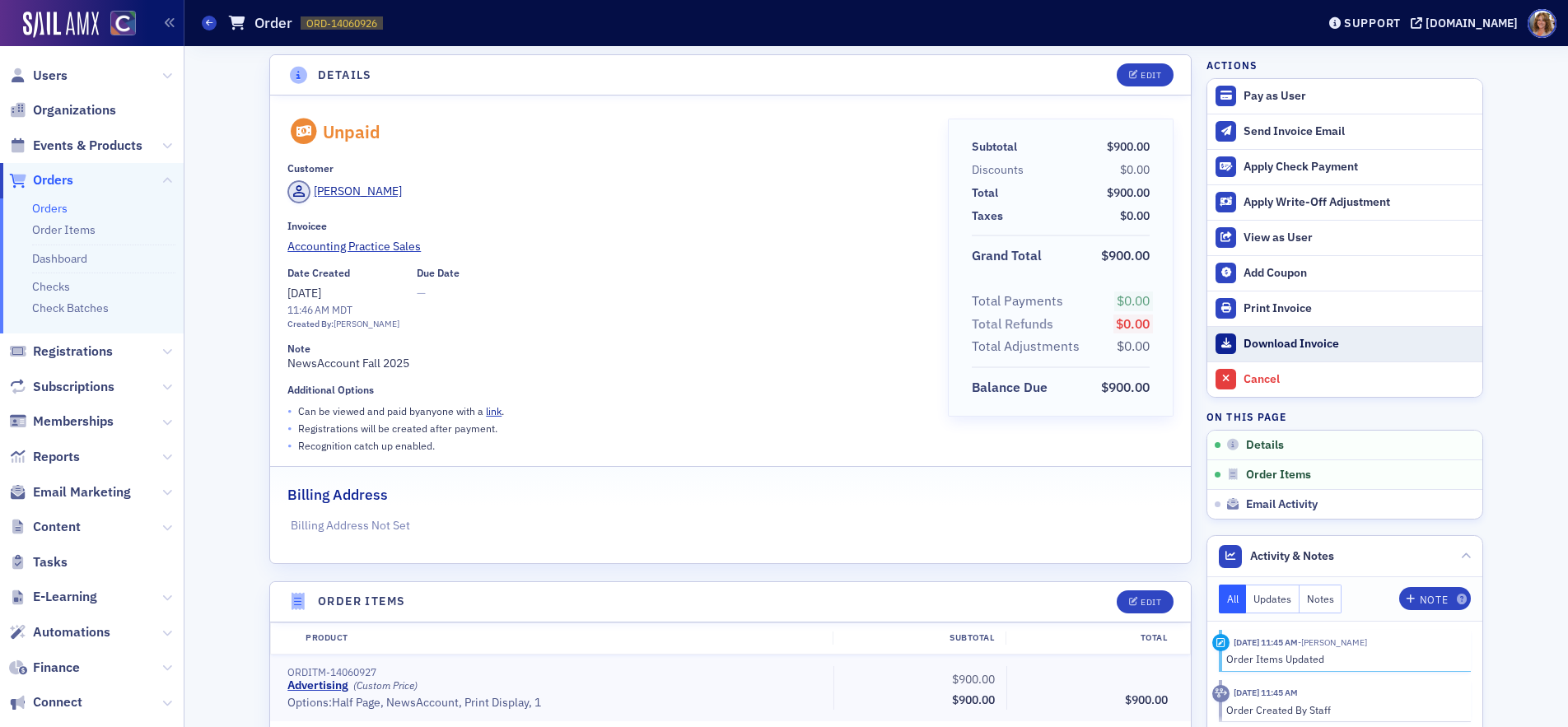
click at [1289, 337] on div "Download Invoice" at bounding box center [1358, 345] width 231 height 14
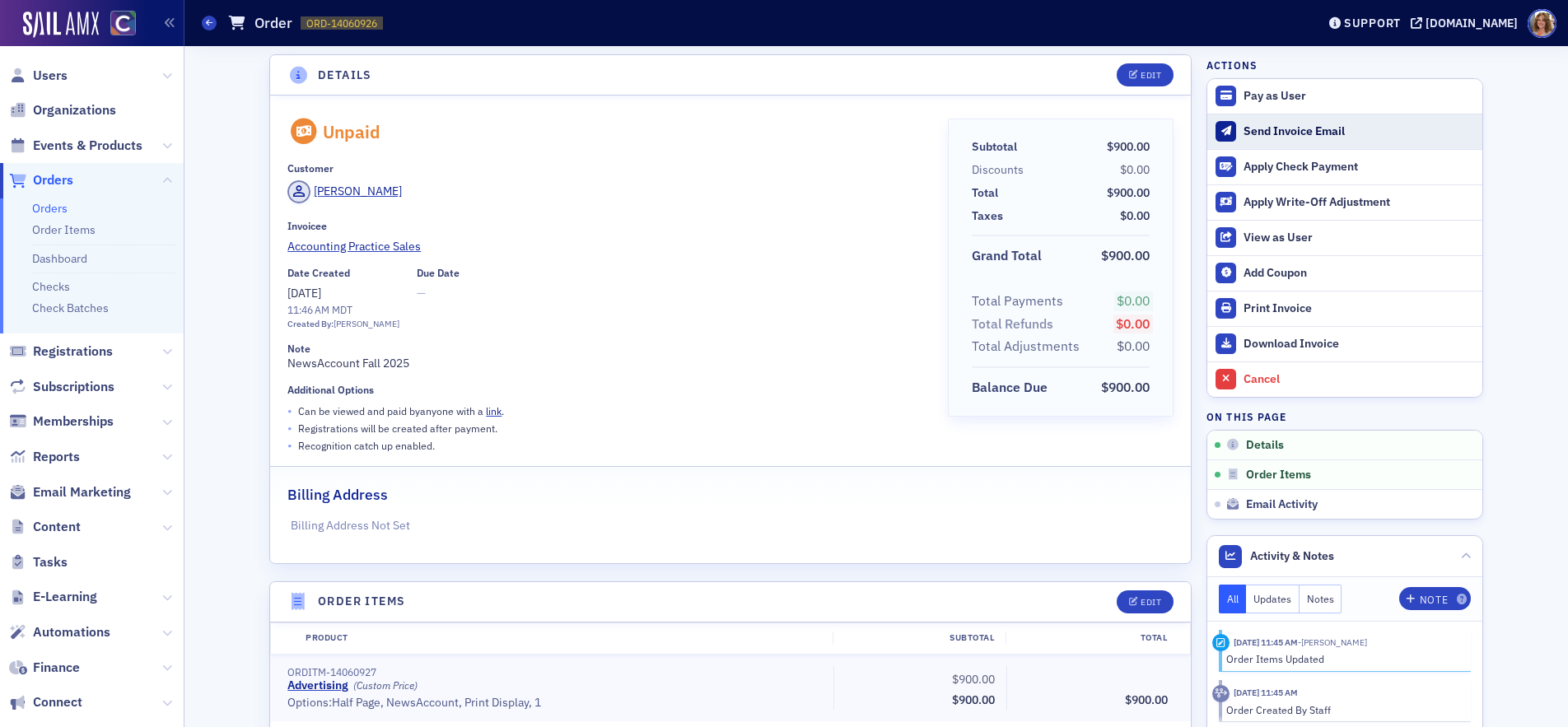
click at [1304, 127] on div "Send Invoice Email" at bounding box center [1358, 132] width 231 height 14
